Goal: Transaction & Acquisition: Purchase product/service

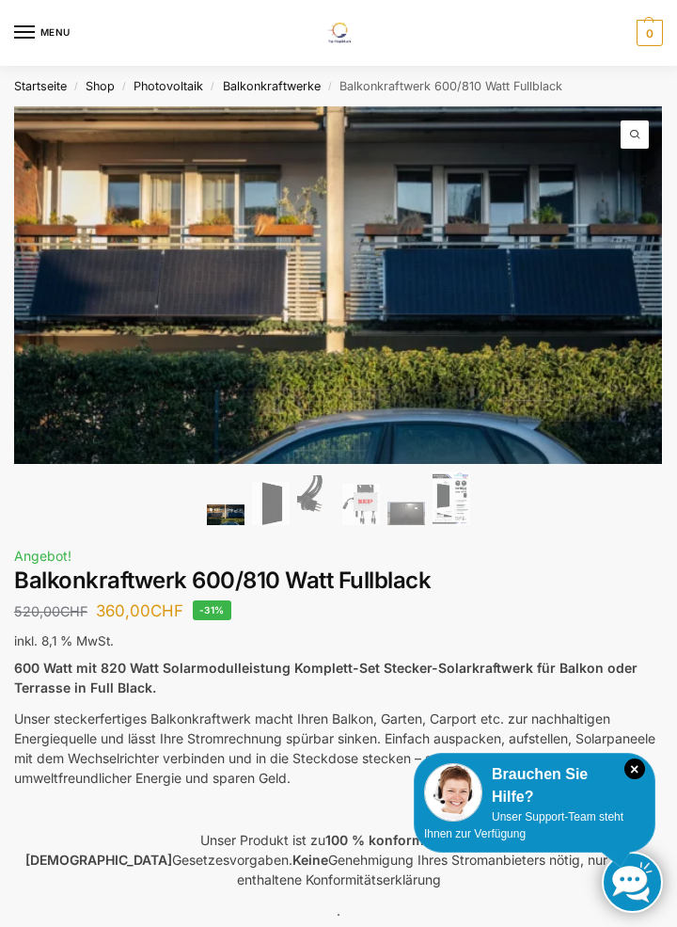
click at [633, 765] on icon "×" at bounding box center [635, 768] width 21 height 21
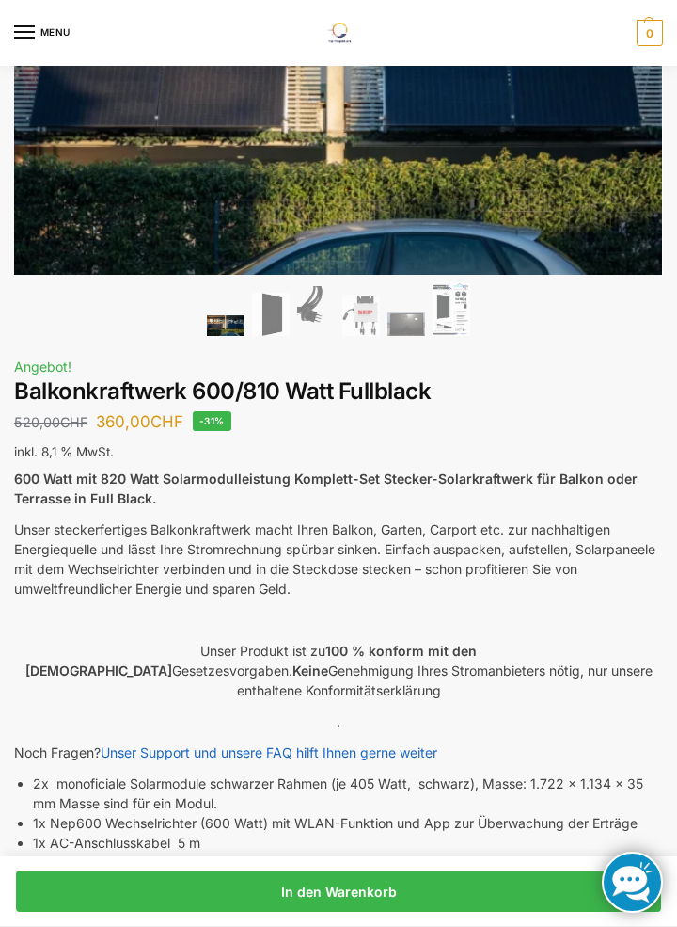
scroll to position [190, 0]
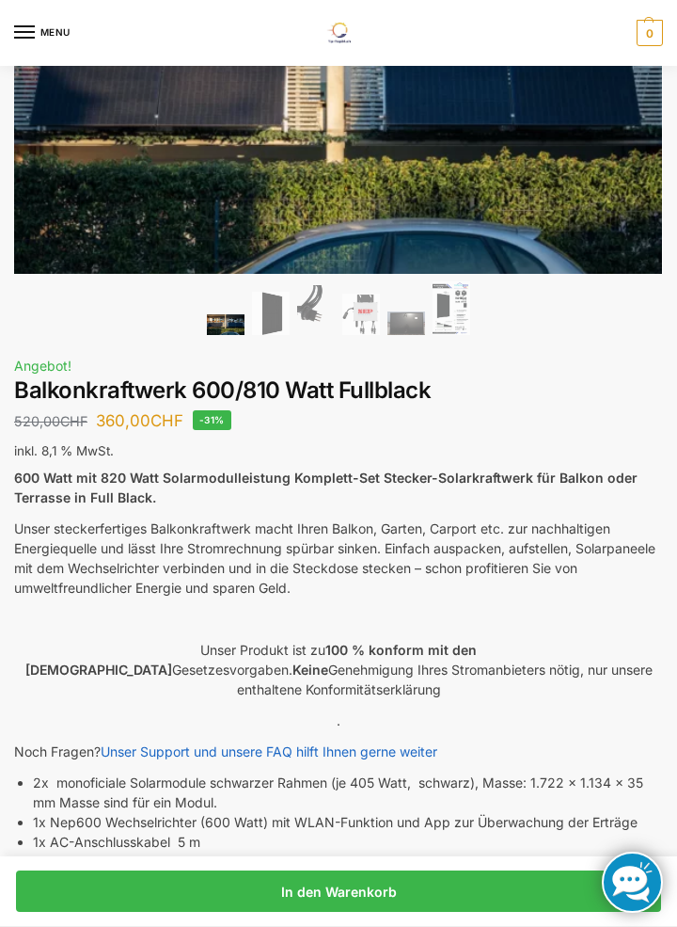
click at [433, 912] on link "In den Warenkorb" at bounding box center [338, 890] width 645 height 41
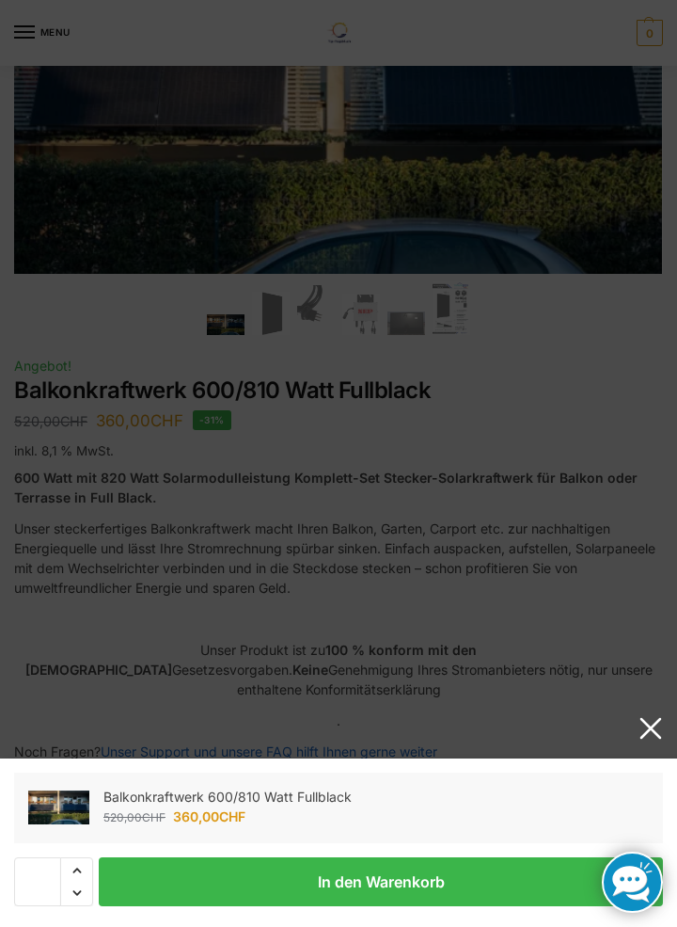
click at [450, 906] on button "In den Warenkorb" at bounding box center [381, 881] width 565 height 49
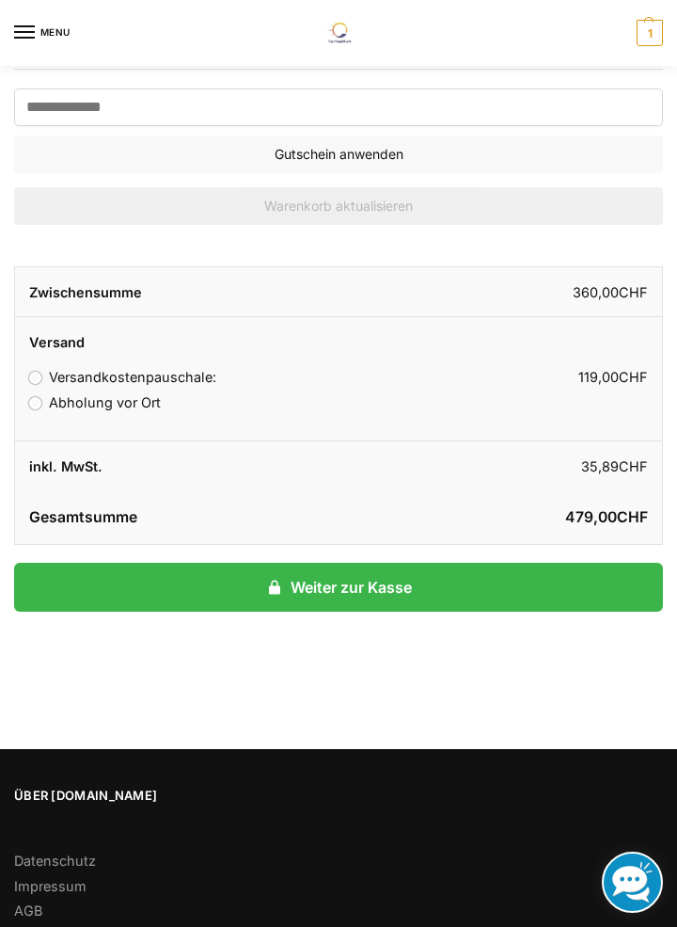
scroll to position [449, 0]
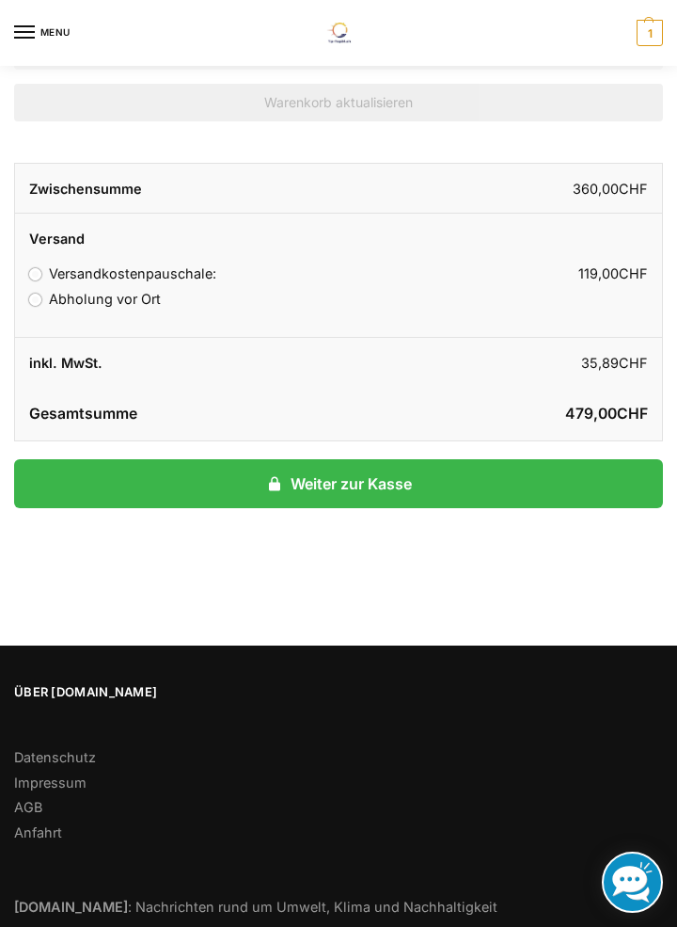
click at [56, 836] on link "Anfahrt" at bounding box center [38, 832] width 48 height 16
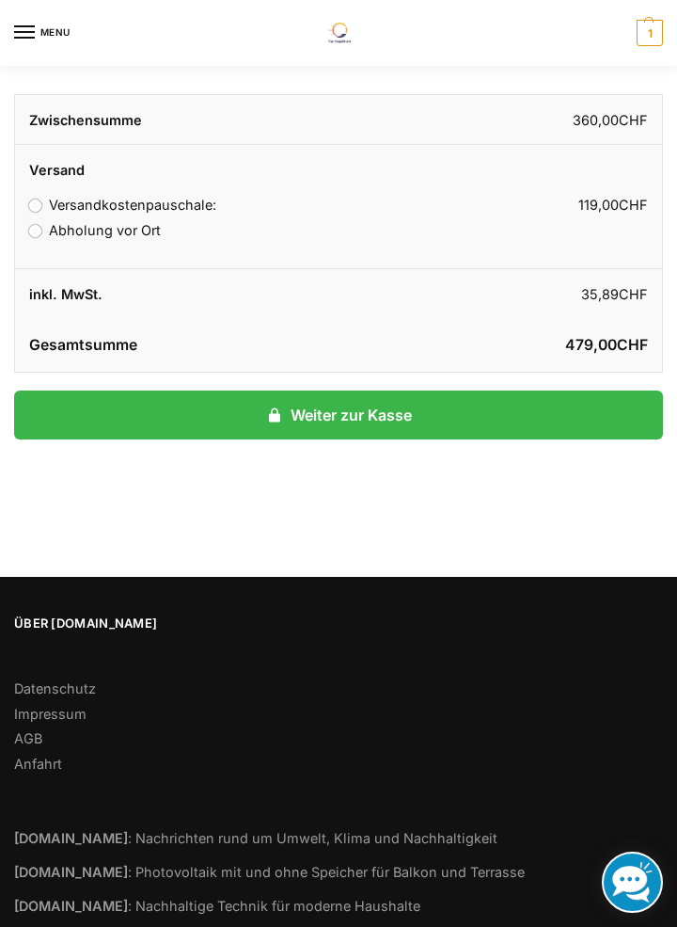
scroll to position [533, 0]
